Goal: Check status: Check status

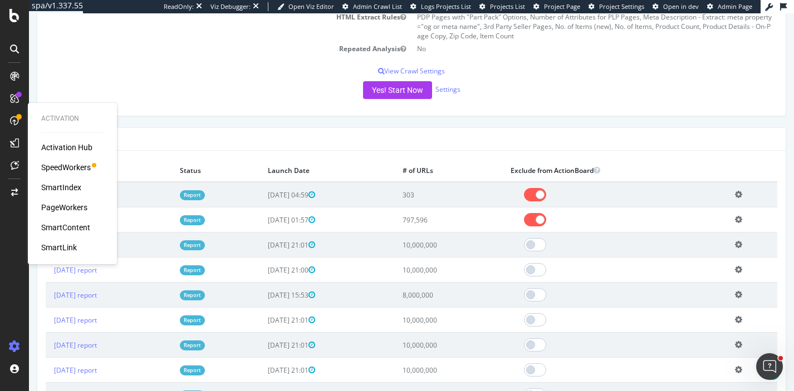
scroll to position [219, 0]
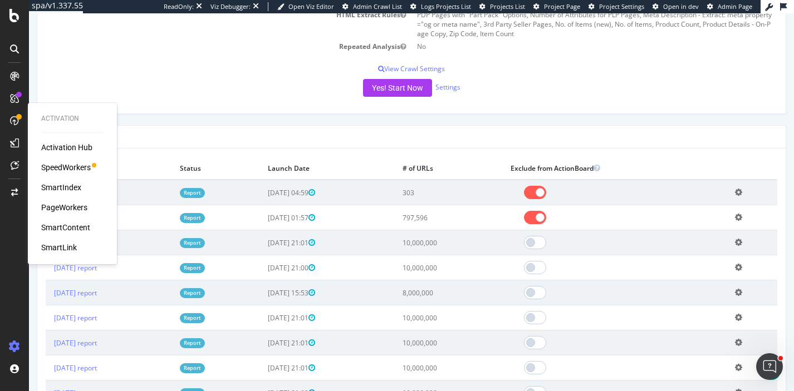
click at [124, 140] on div "Last 10 Crawls" at bounding box center [411, 137] width 748 height 23
click at [161, 167] on th "Analysis" at bounding box center [109, 168] width 126 height 23
click at [121, 228] on td "[DATE] report" at bounding box center [109, 217] width 126 height 25
click at [116, 228] on div "Activation Activation Hub SpeedWorkers SmartIndex PageWorkers SmartContent Smar…" at bounding box center [72, 183] width 89 height 161
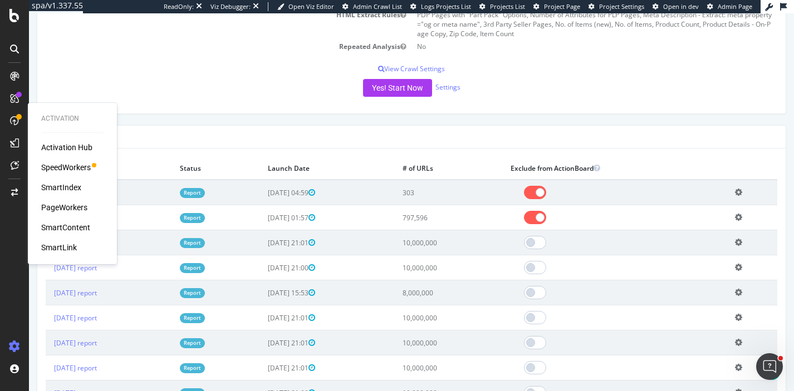
click at [97, 223] on link "[DATE] report" at bounding box center [75, 217] width 43 height 9
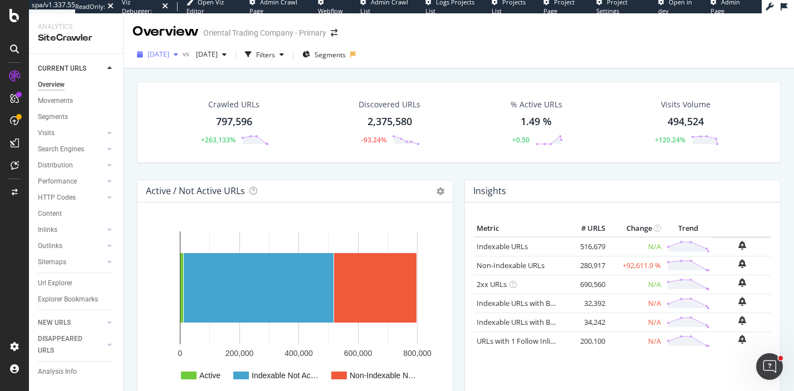
click at [183, 60] on div "[DATE]" at bounding box center [157, 54] width 50 height 17
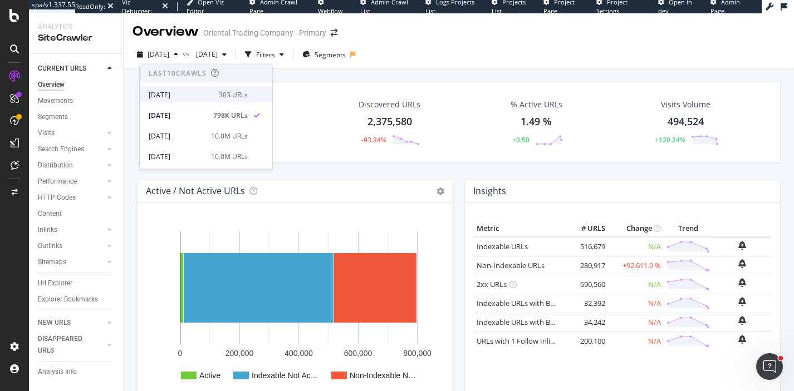
click at [212, 90] on div "[DATE]" at bounding box center [180, 95] width 63 height 10
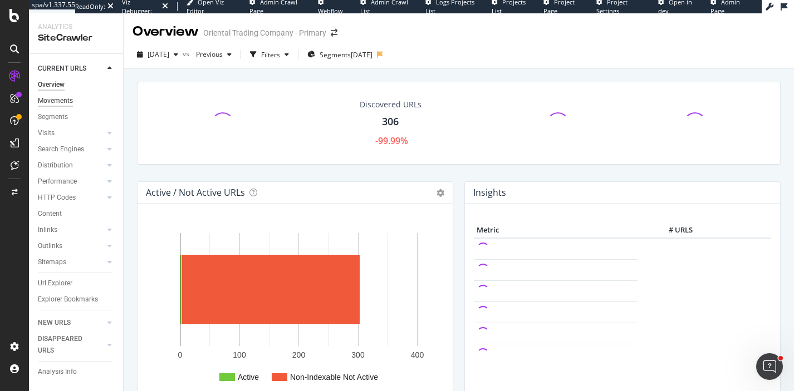
click at [63, 104] on div "Movements" at bounding box center [55, 101] width 35 height 12
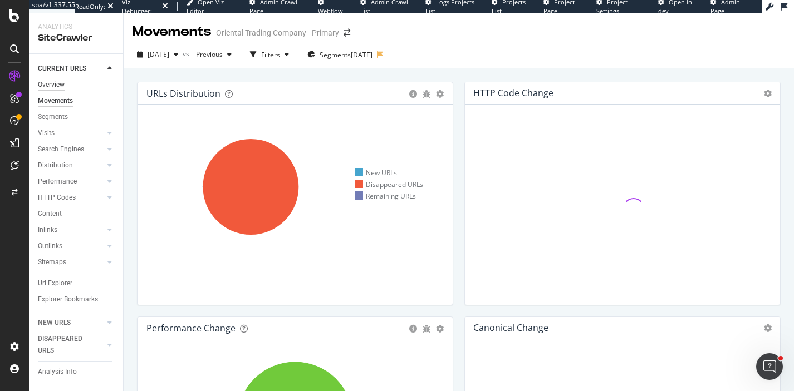
click at [52, 86] on div "Overview" at bounding box center [51, 85] width 27 height 12
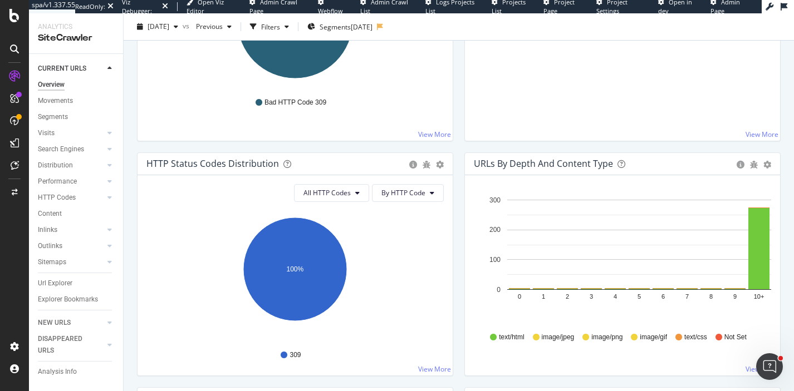
scroll to position [501, 0]
